Goal: Check status

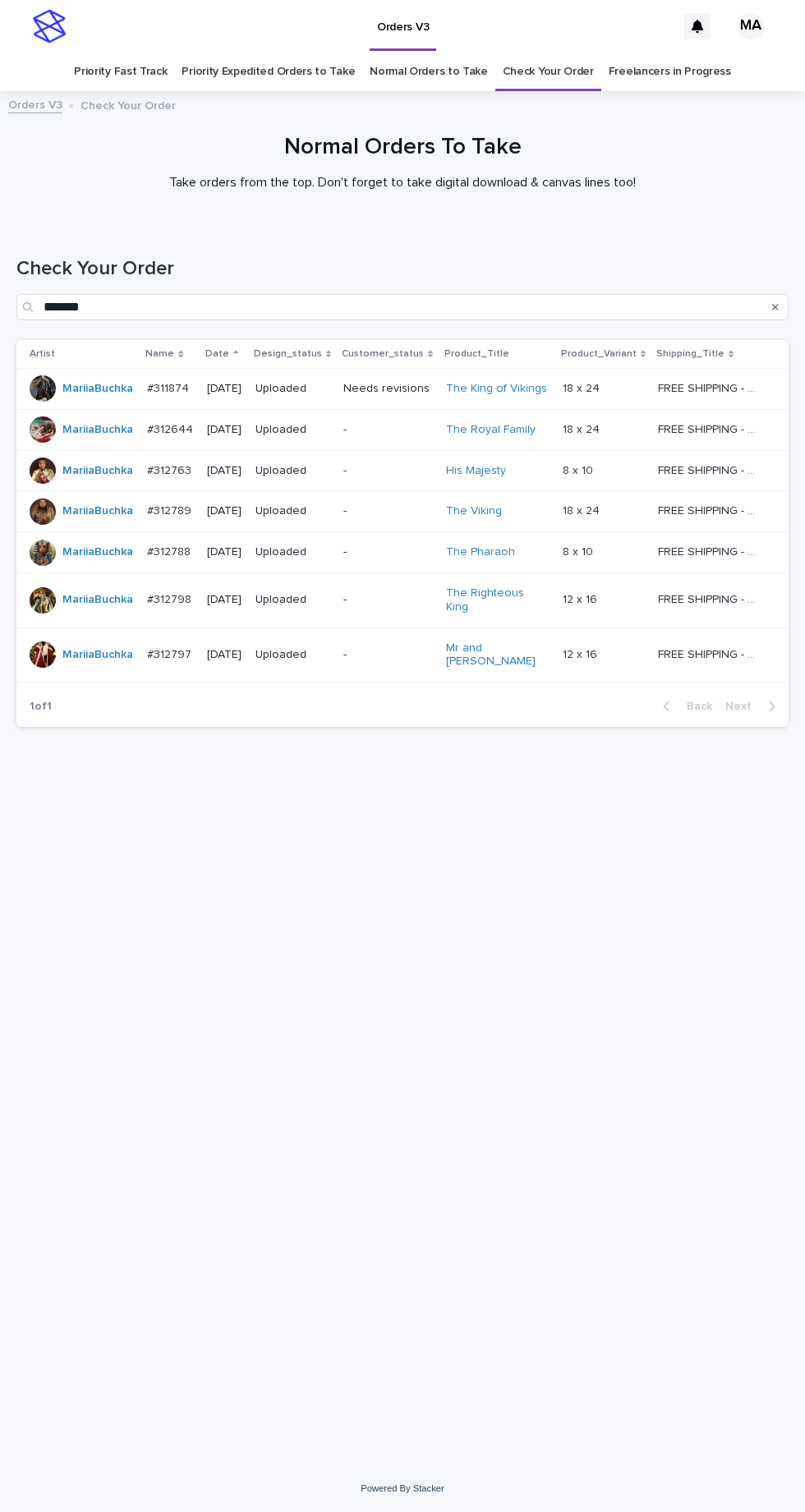
scroll to position [52, 0]
click at [559, 53] on link "Check Your Order" at bounding box center [548, 72] width 91 height 38
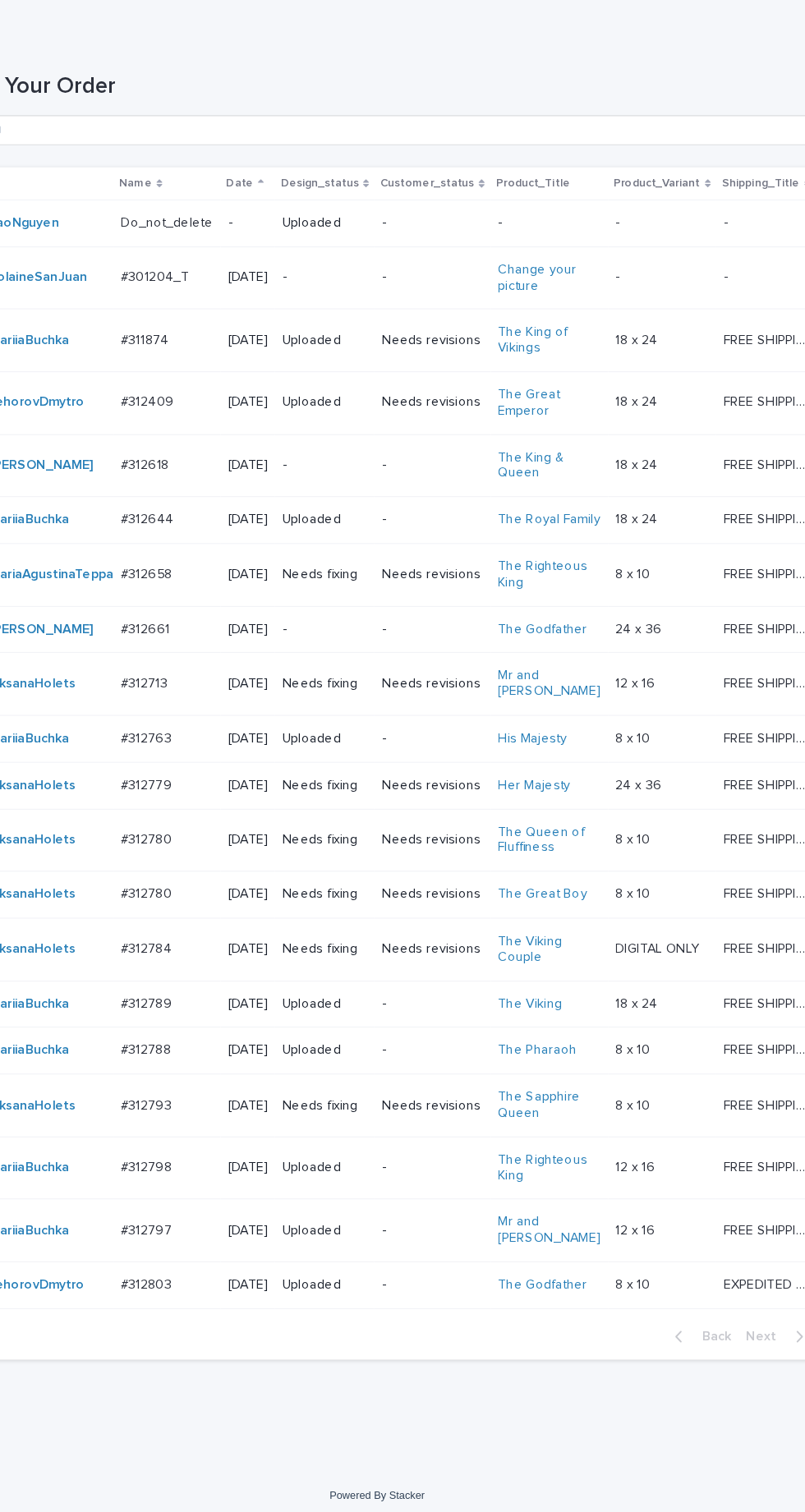
click at [446, 1320] on p "-" at bounding box center [450, 1312] width 88 height 14
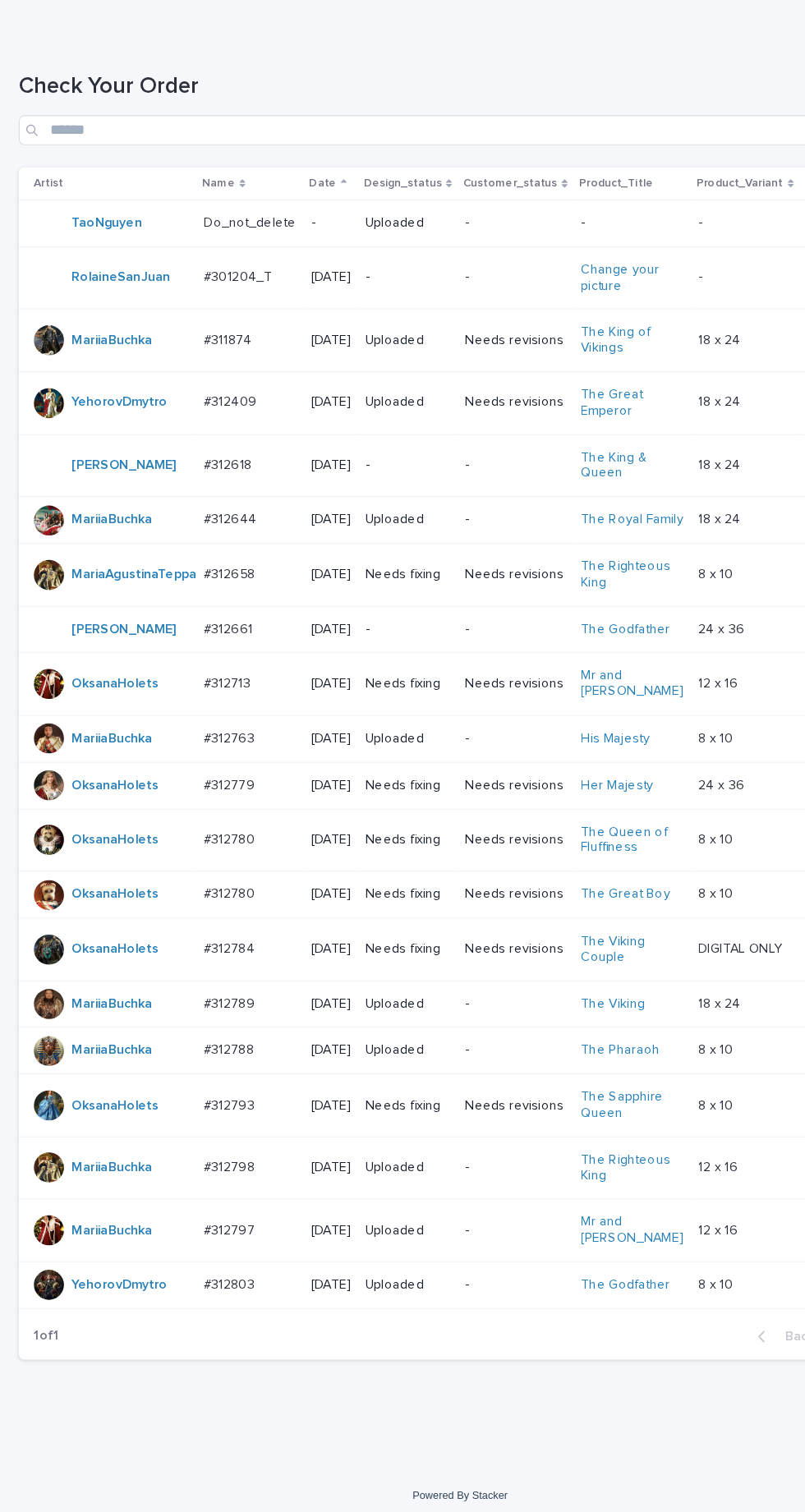
scroll to position [46, 0]
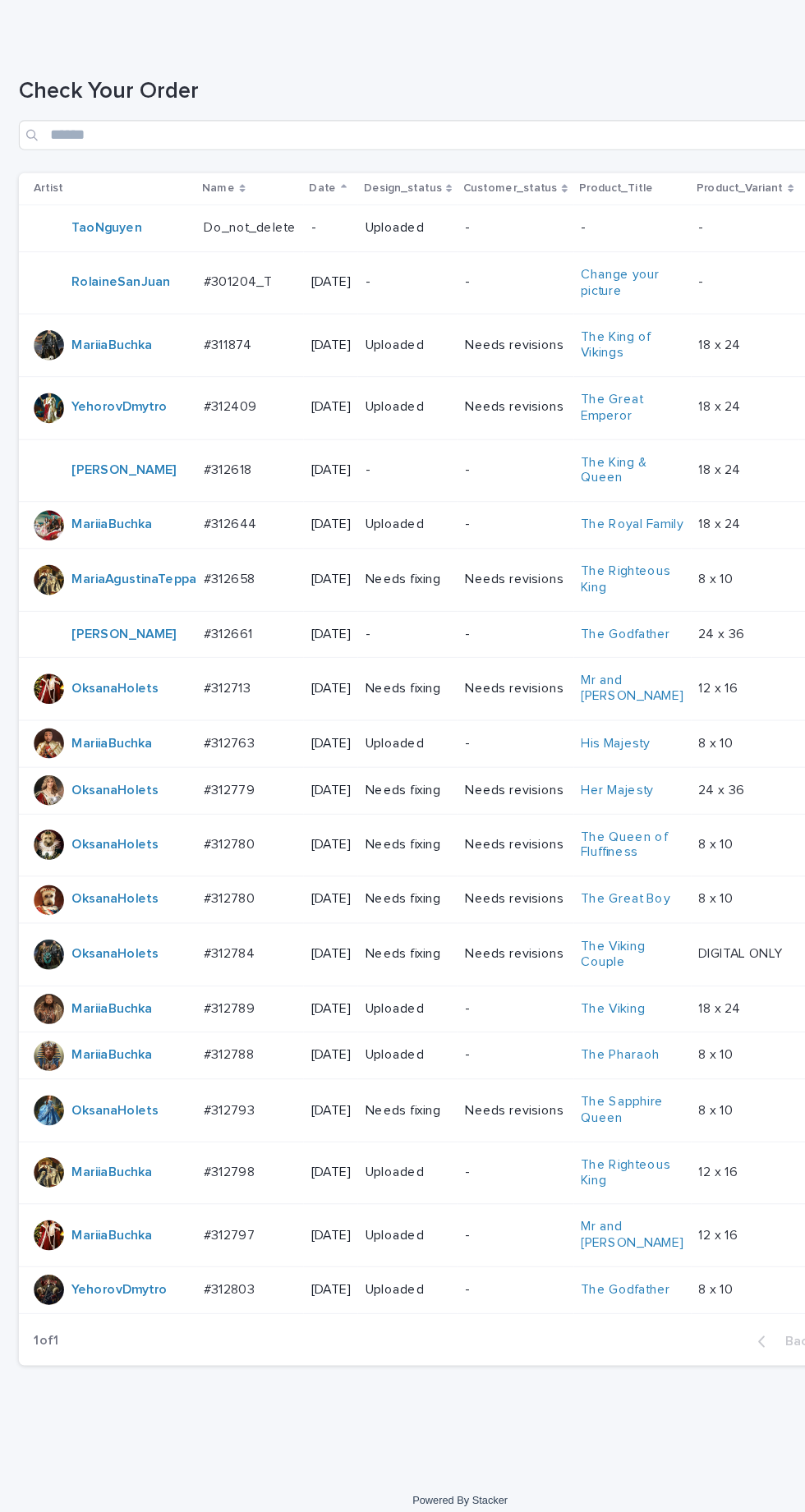
scroll to position [5, 0]
